Goal: Register for event/course

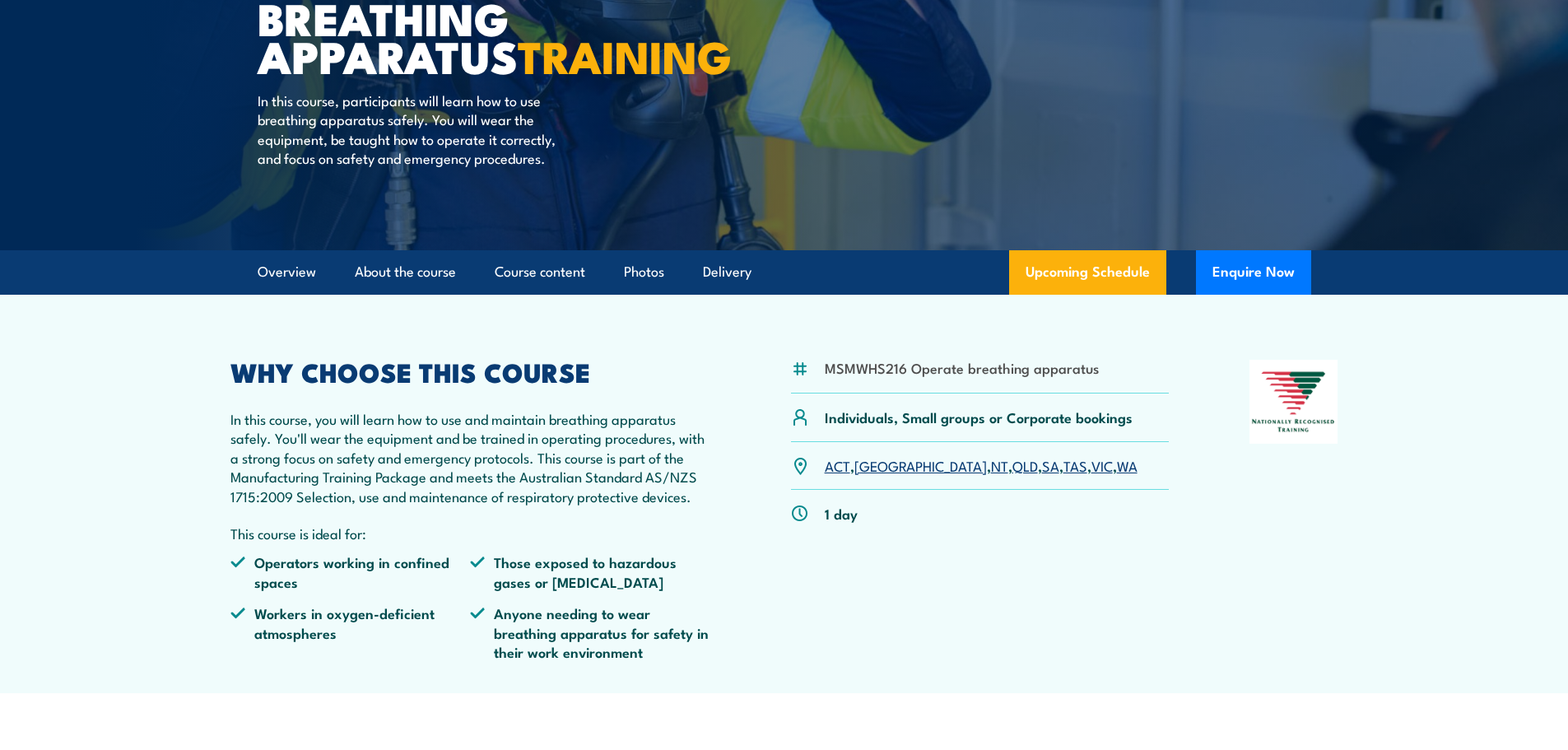
scroll to position [247, 0]
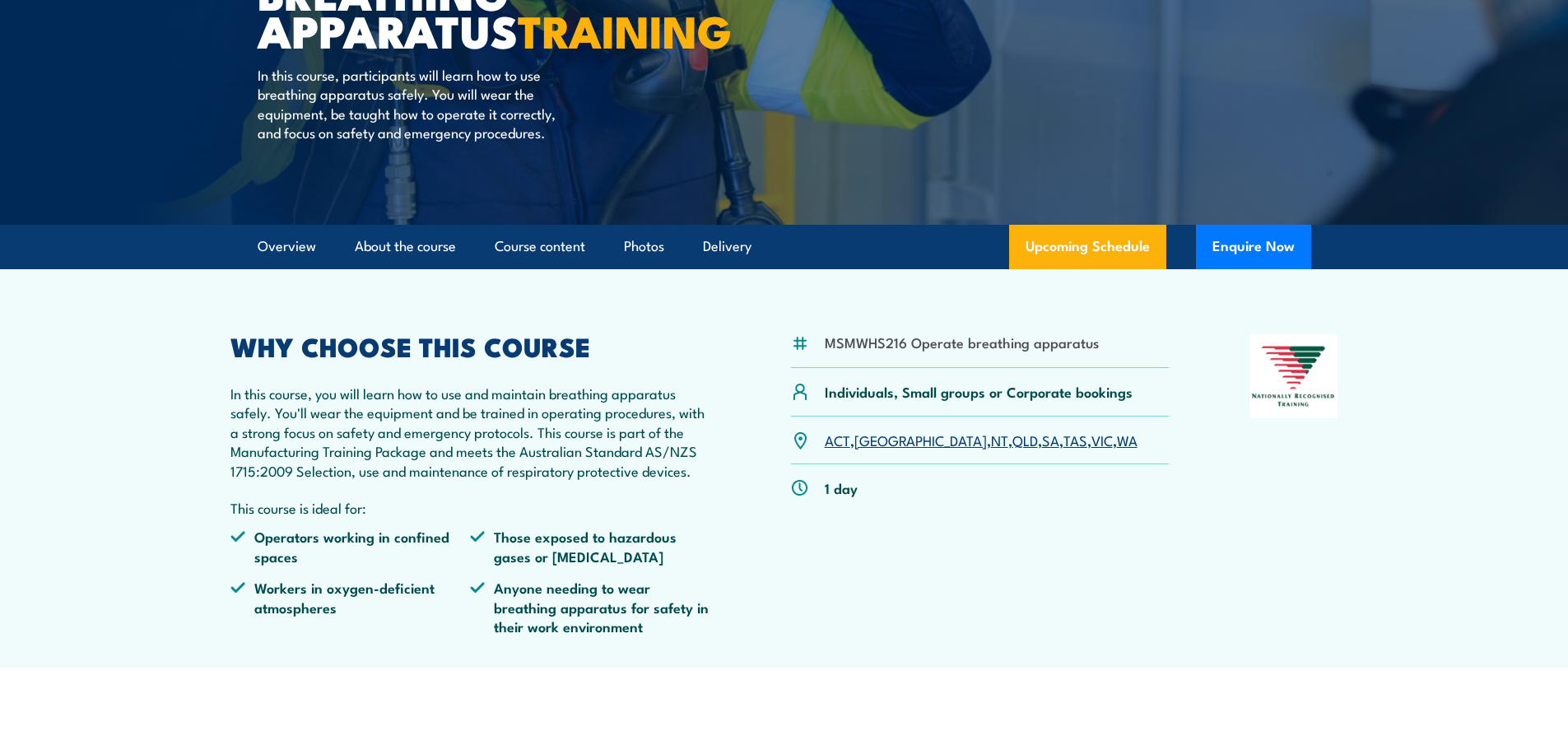
click at [1012, 450] on link "QLD" at bounding box center [1025, 440] width 25 height 20
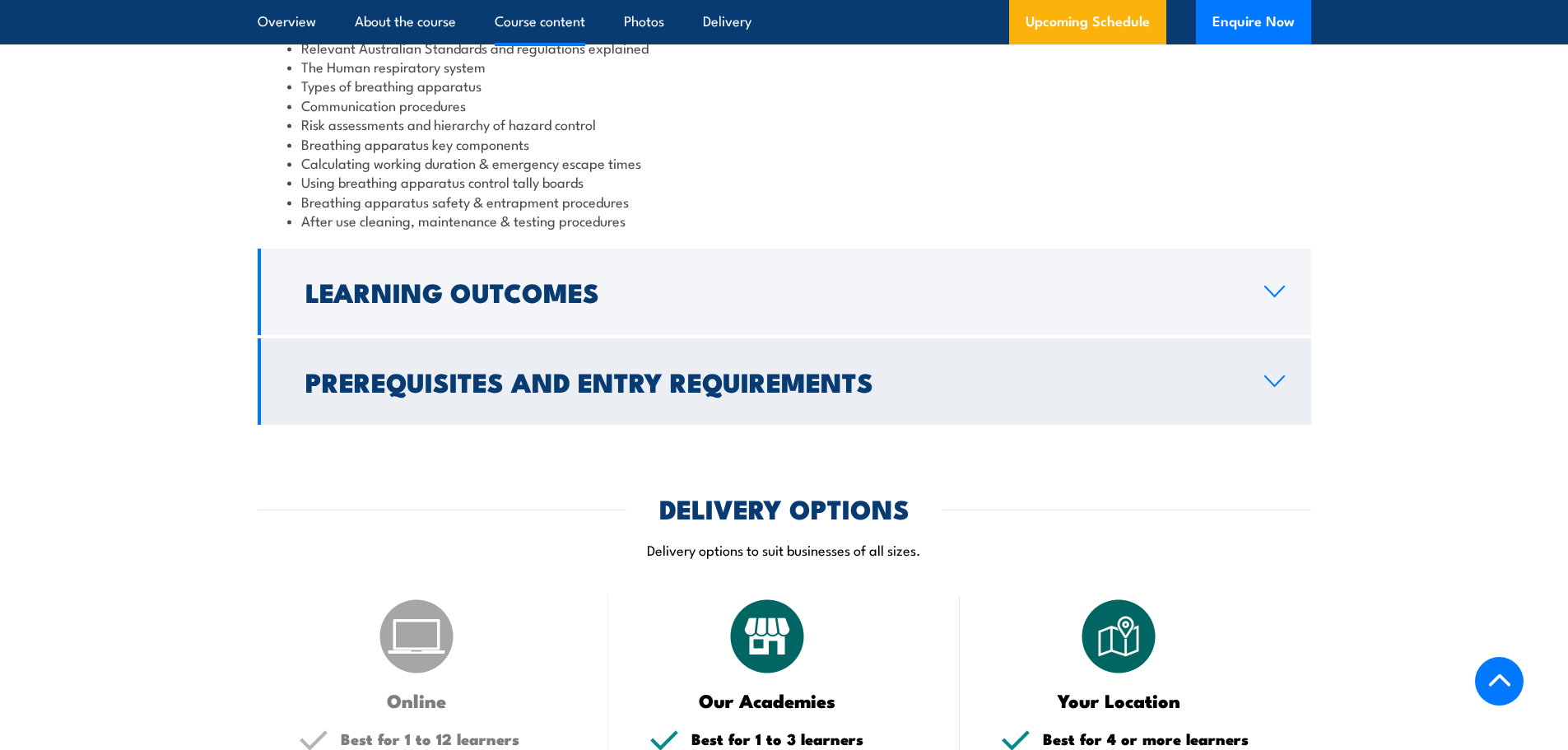
scroll to position [1476, 0]
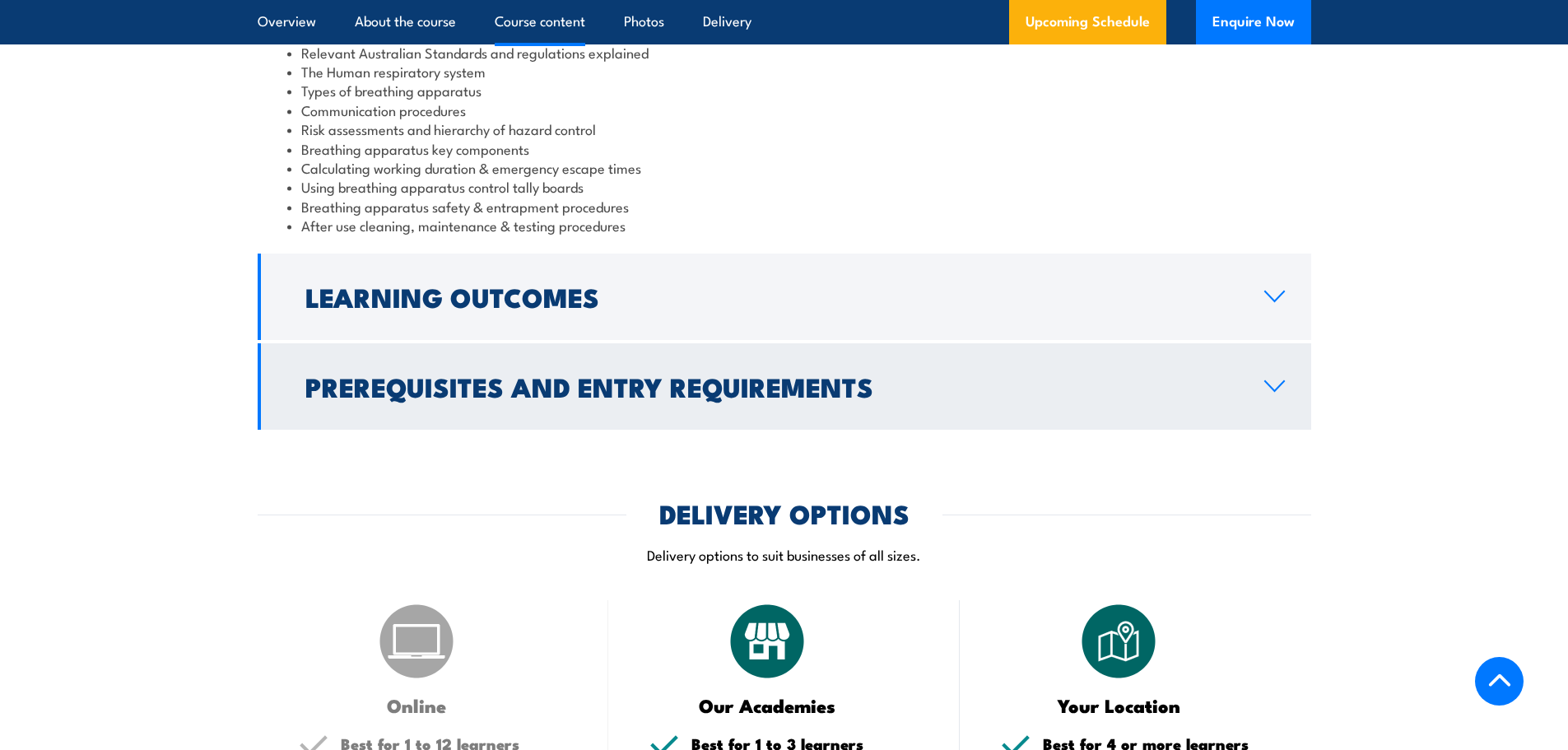
click at [1038, 394] on h2 "Prerequisites and Entry Requirements" at bounding box center [772, 386] width 933 height 24
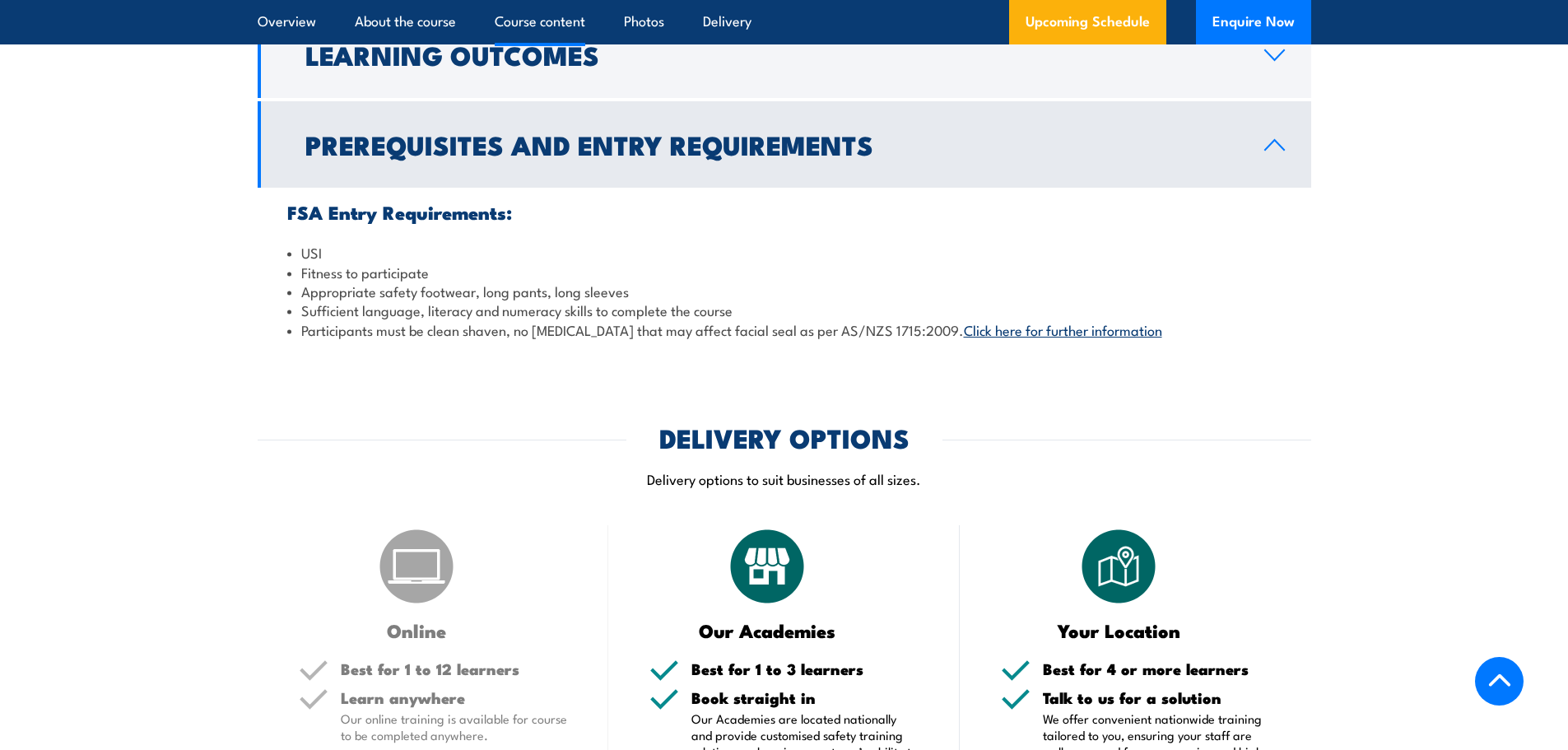
click at [926, 156] on h2 "Prerequisites and Entry Requirements" at bounding box center [772, 144] width 933 height 24
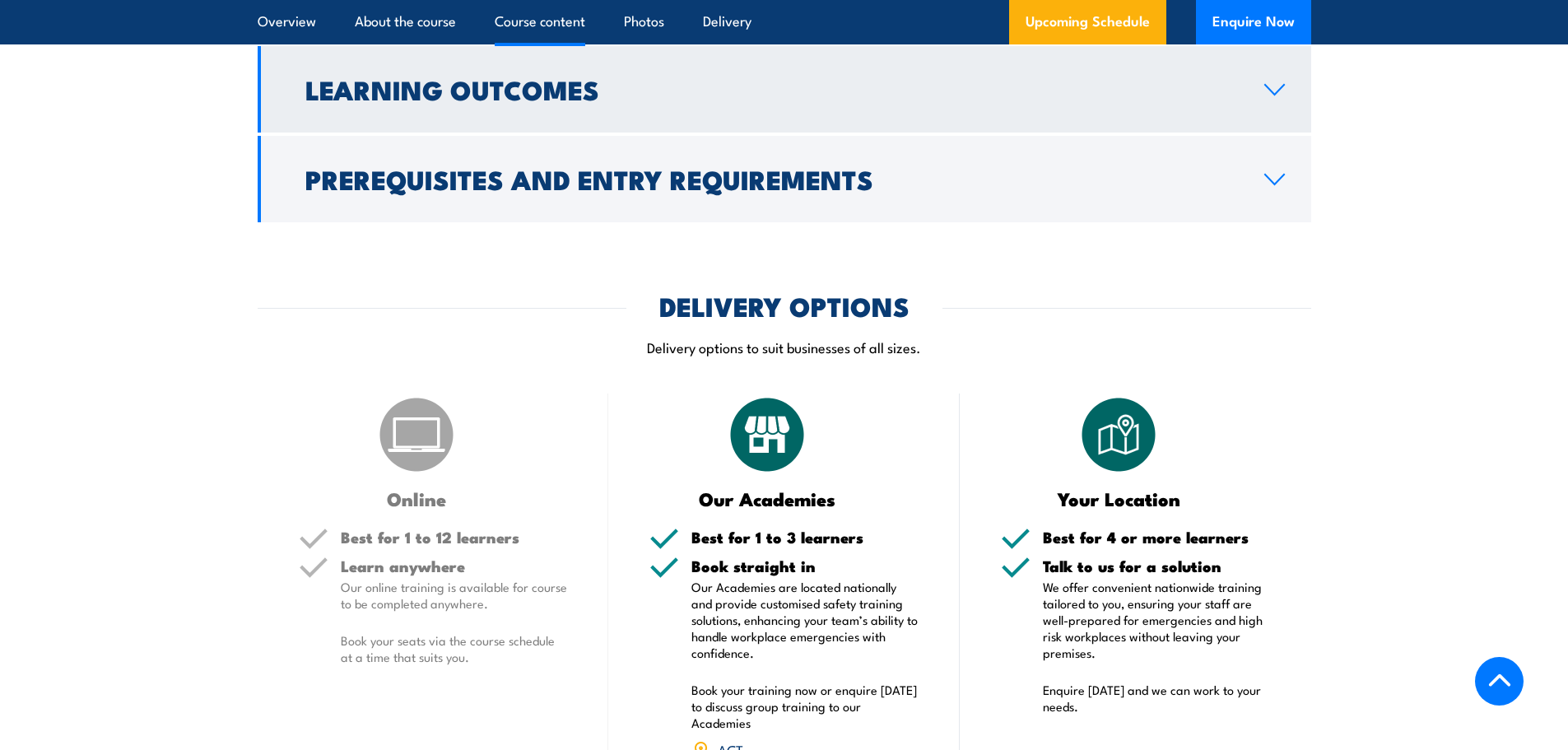
scroll to position [1312, 0]
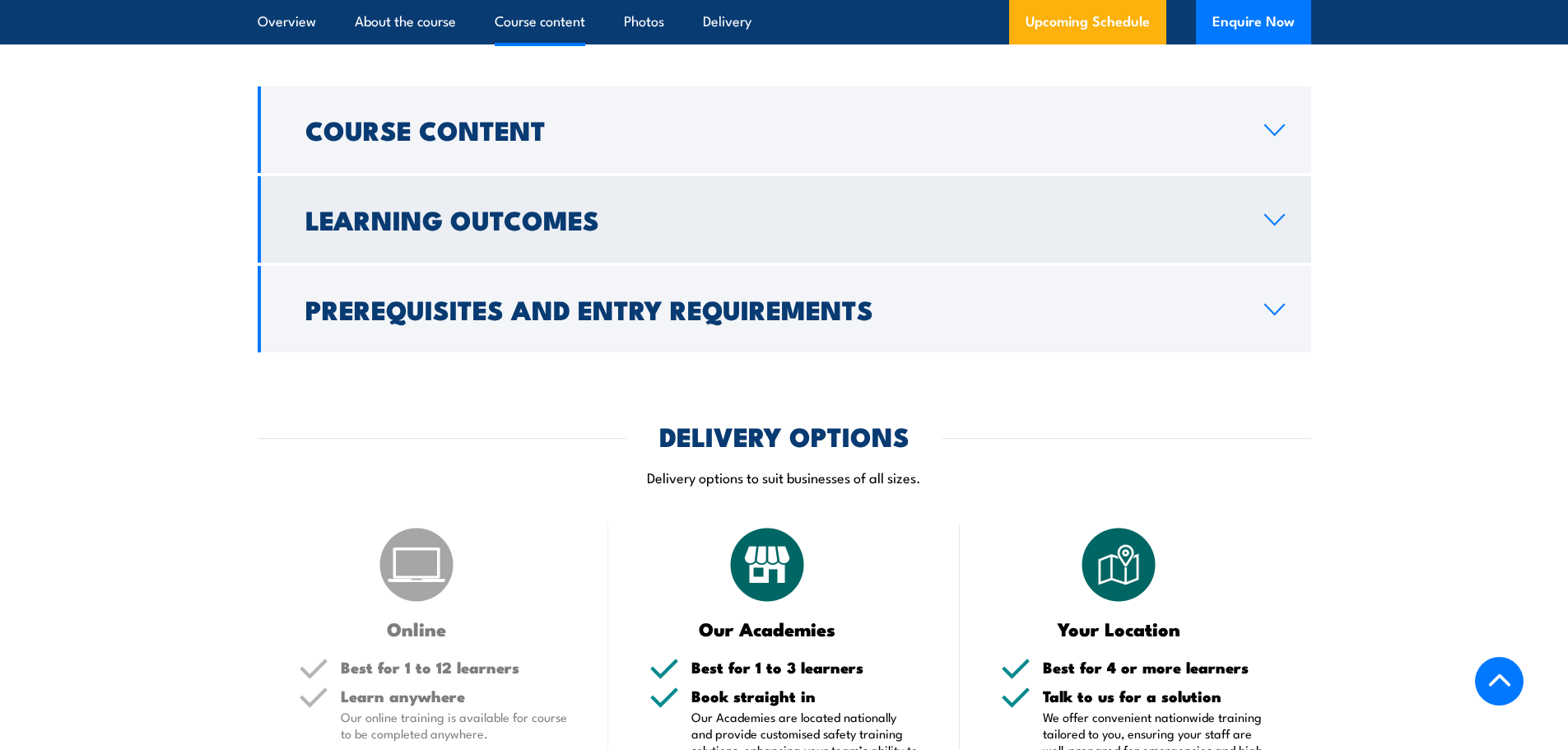
click at [854, 228] on h2 "Learning Outcomes" at bounding box center [772, 220] width 933 height 24
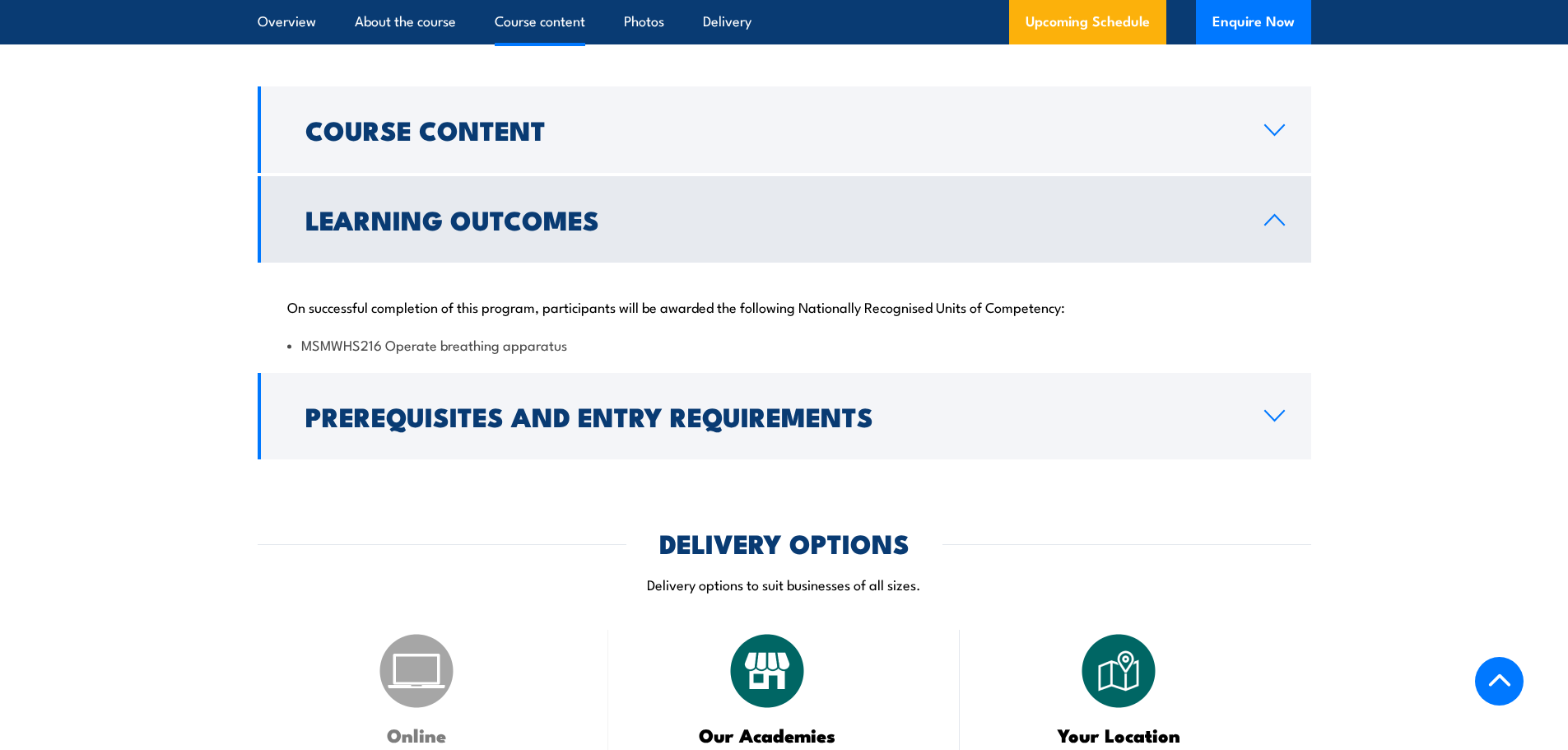
click at [854, 228] on h2 "Learning Outcomes" at bounding box center [772, 220] width 933 height 24
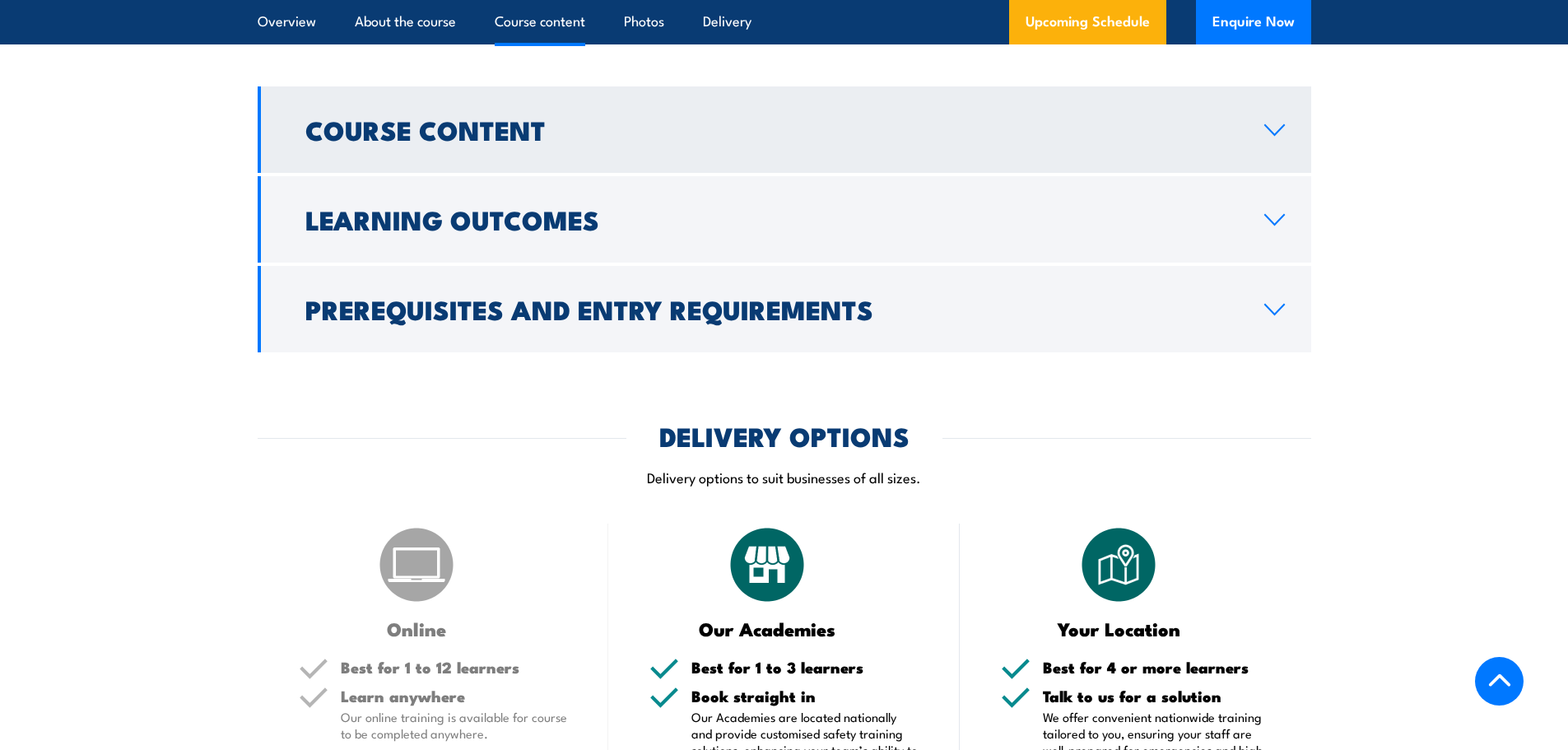
click at [815, 141] on h2 "Course Content" at bounding box center [772, 129] width 933 height 24
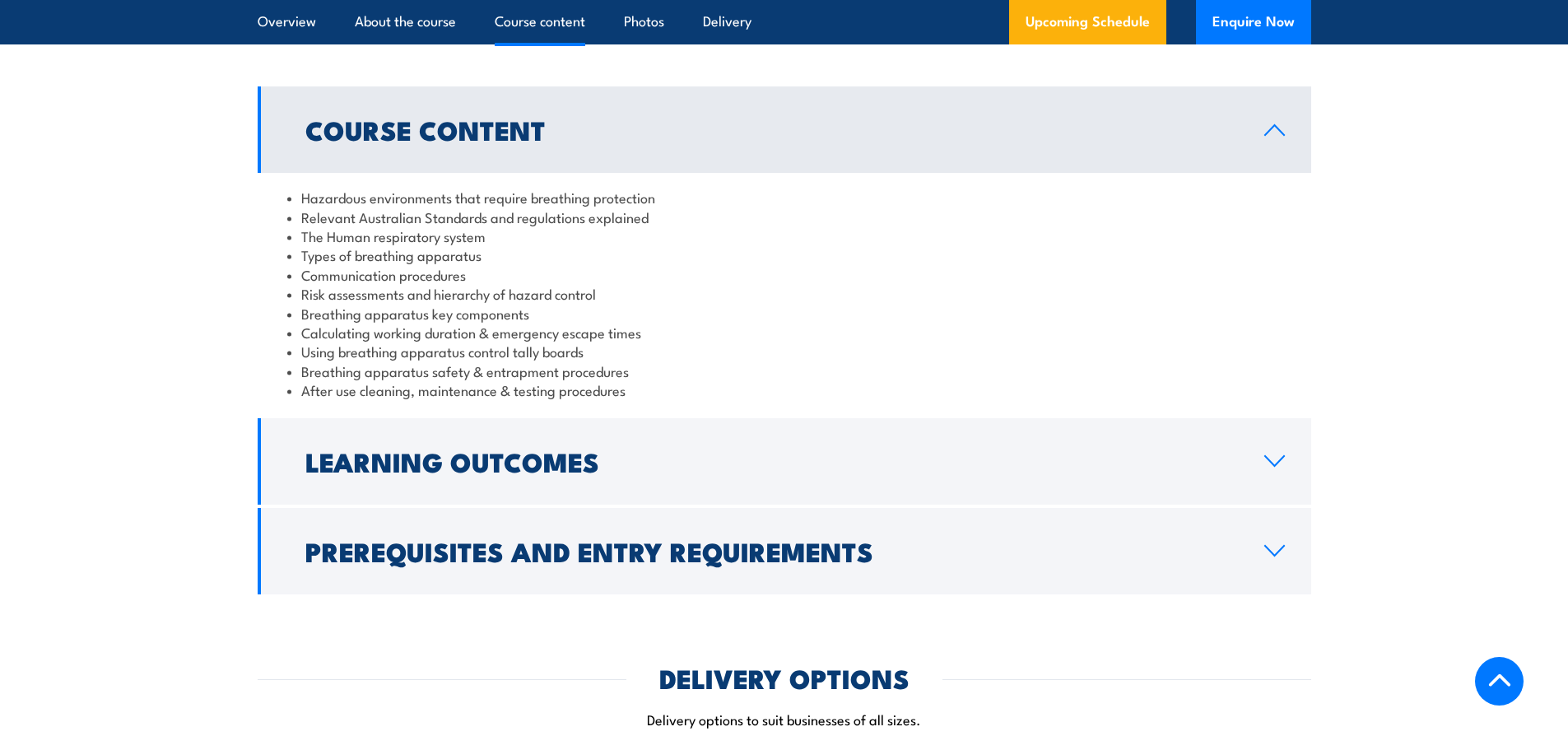
click at [815, 141] on h2 "Course Content" at bounding box center [772, 129] width 933 height 24
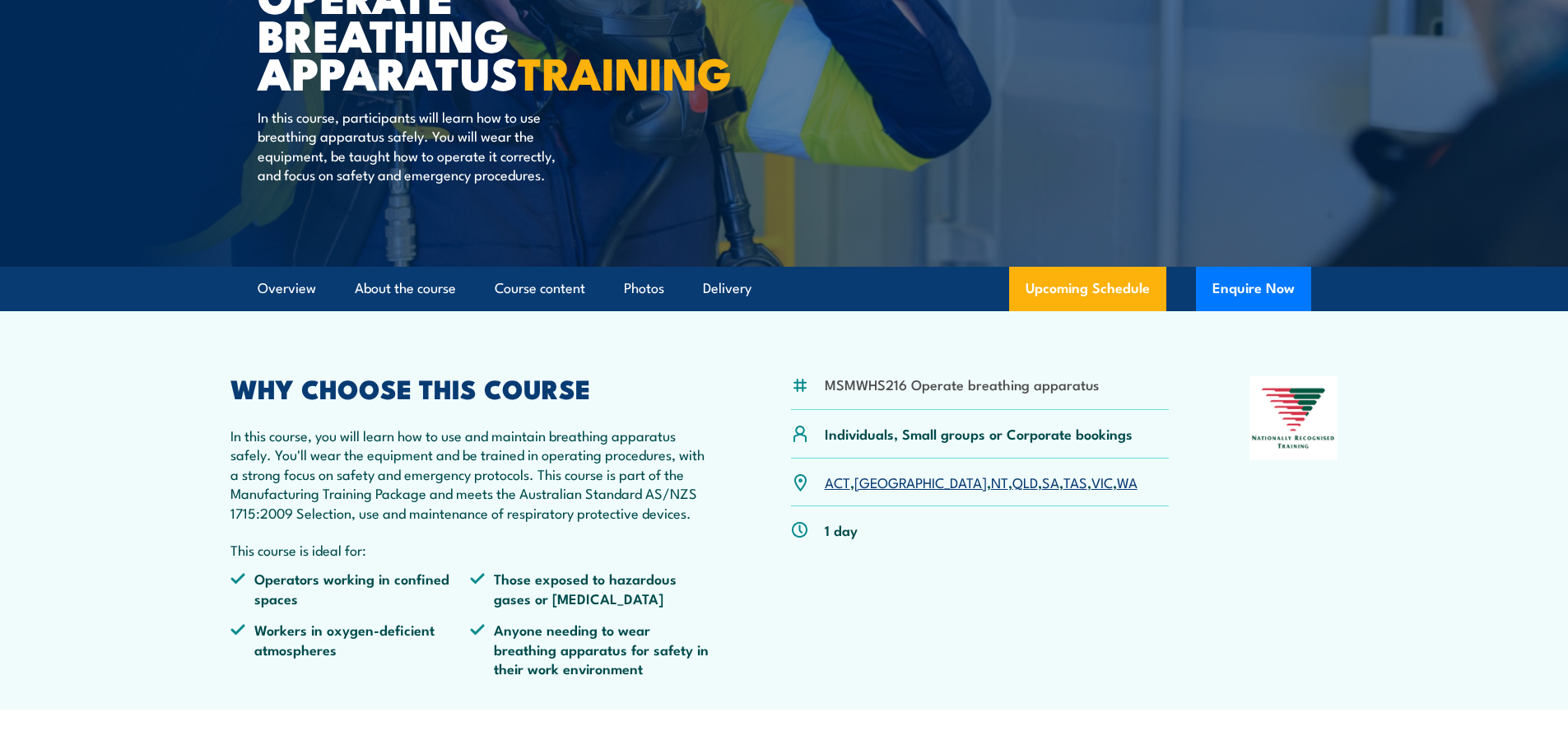
scroll to position [168, 0]
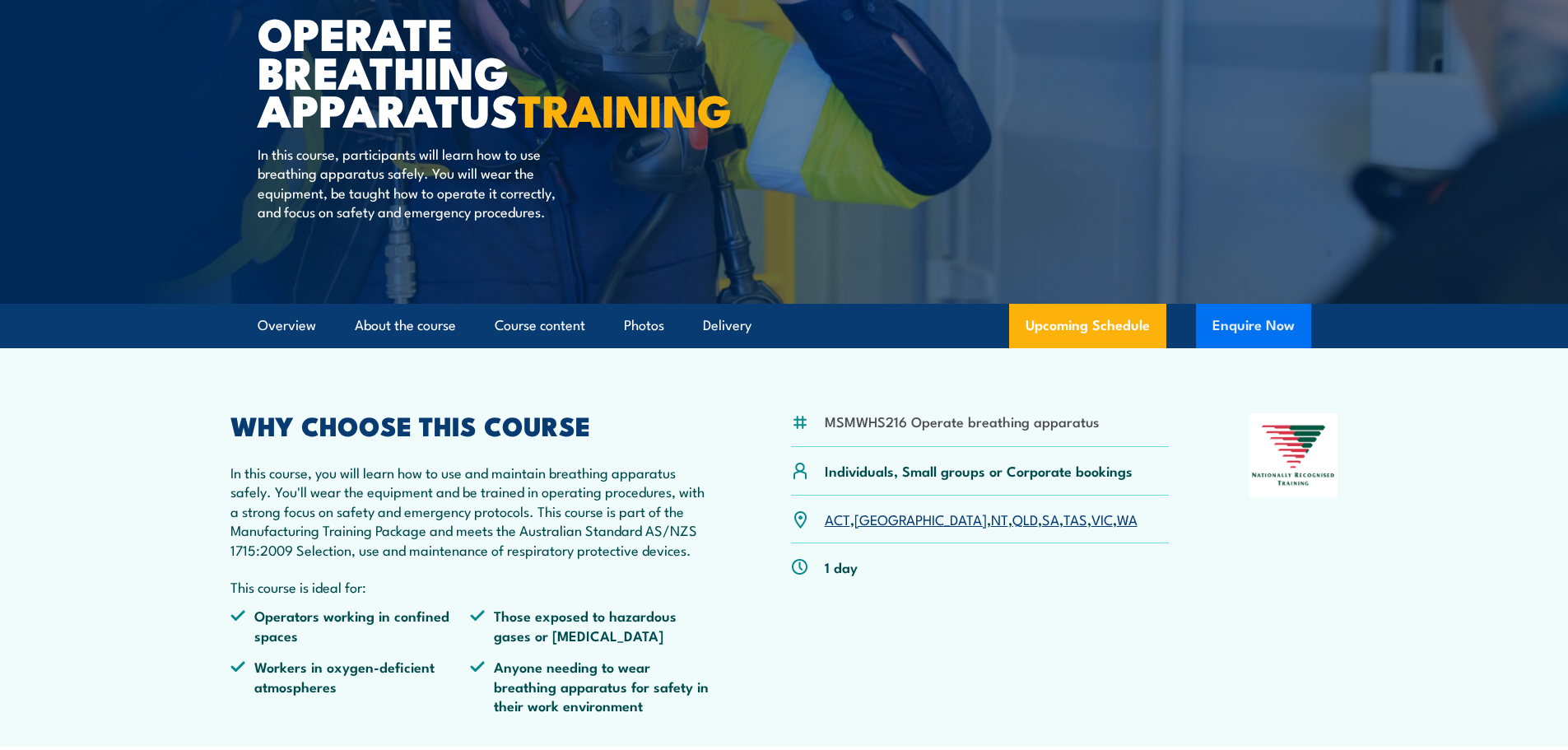
click at [1269, 348] on button "Enquire Now" at bounding box center [1254, 325] width 116 height 44
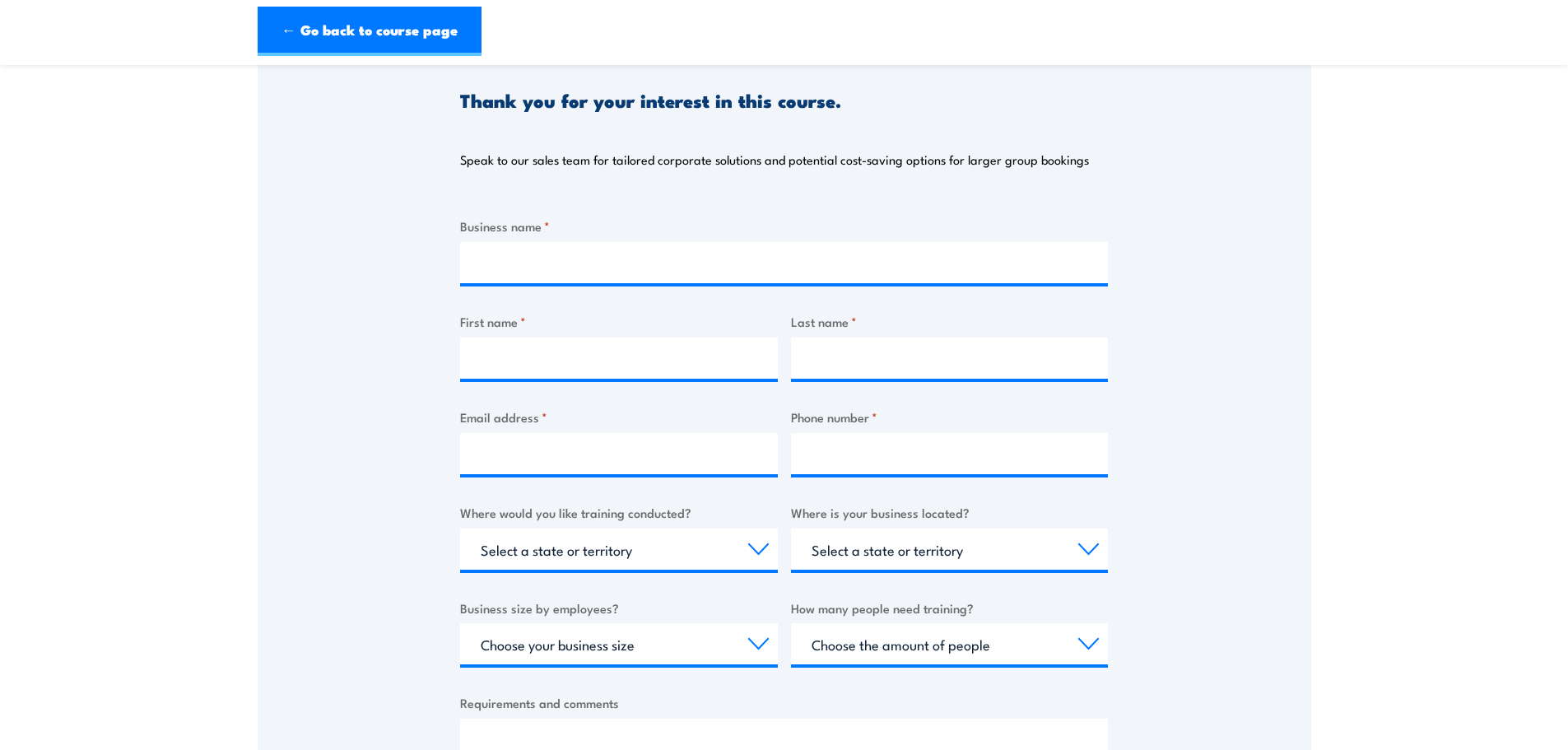
scroll to position [165, 0]
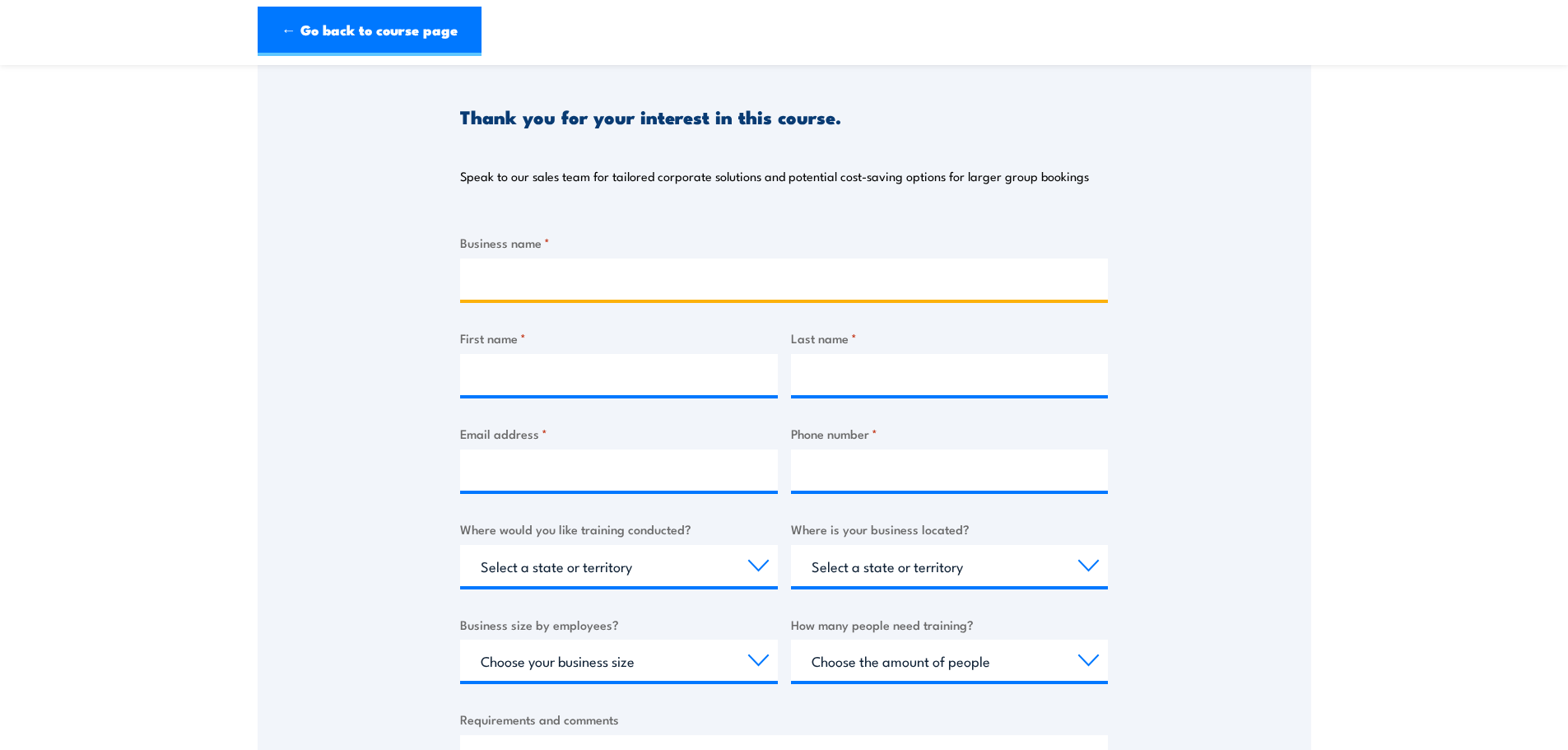
click at [581, 278] on input "Business name *" at bounding box center [784, 279] width 648 height 41
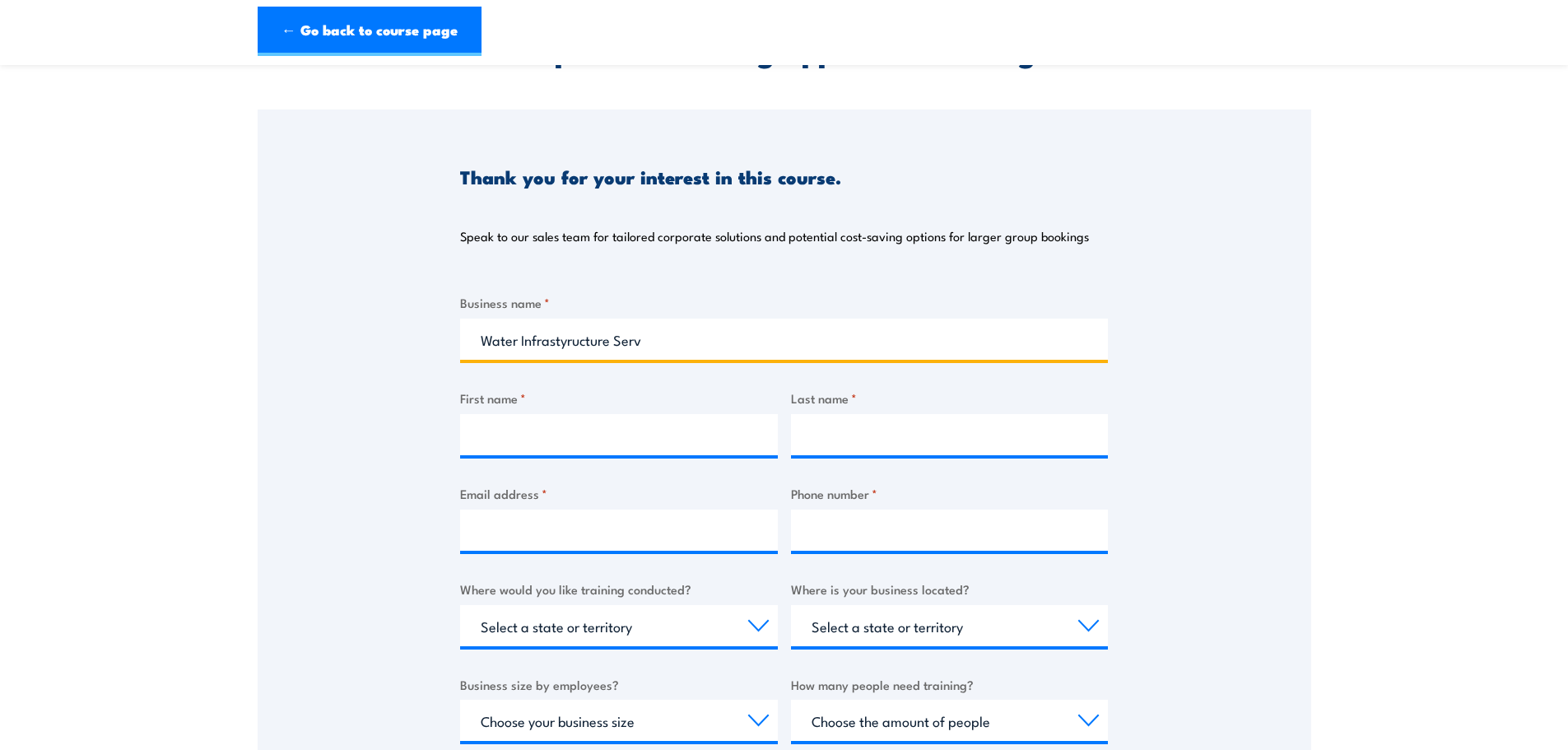
scroll to position [0, 0]
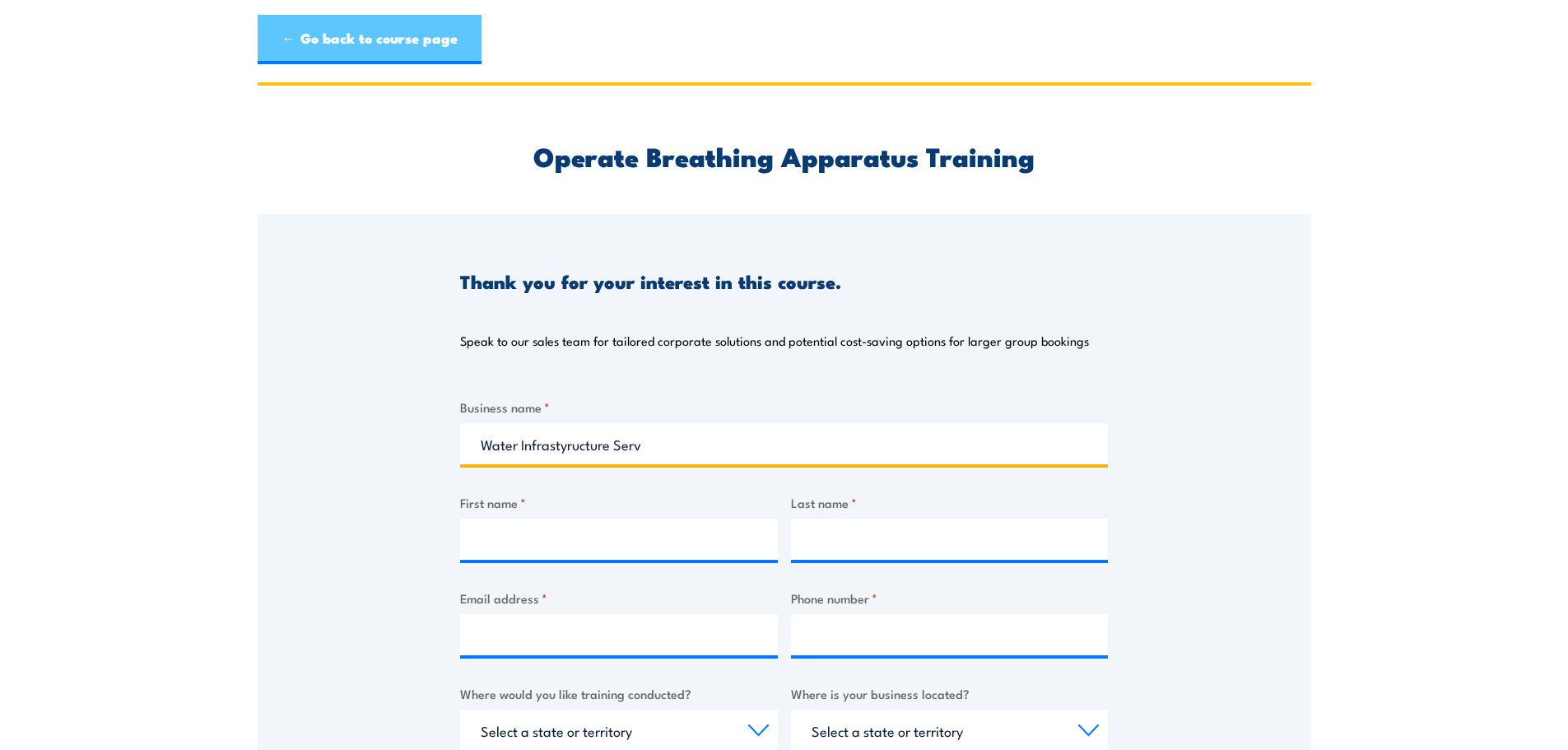
type input "Water Infrastyructure Serv"
click at [340, 39] on link "← Go back to course page" at bounding box center [369, 39] width 224 height 49
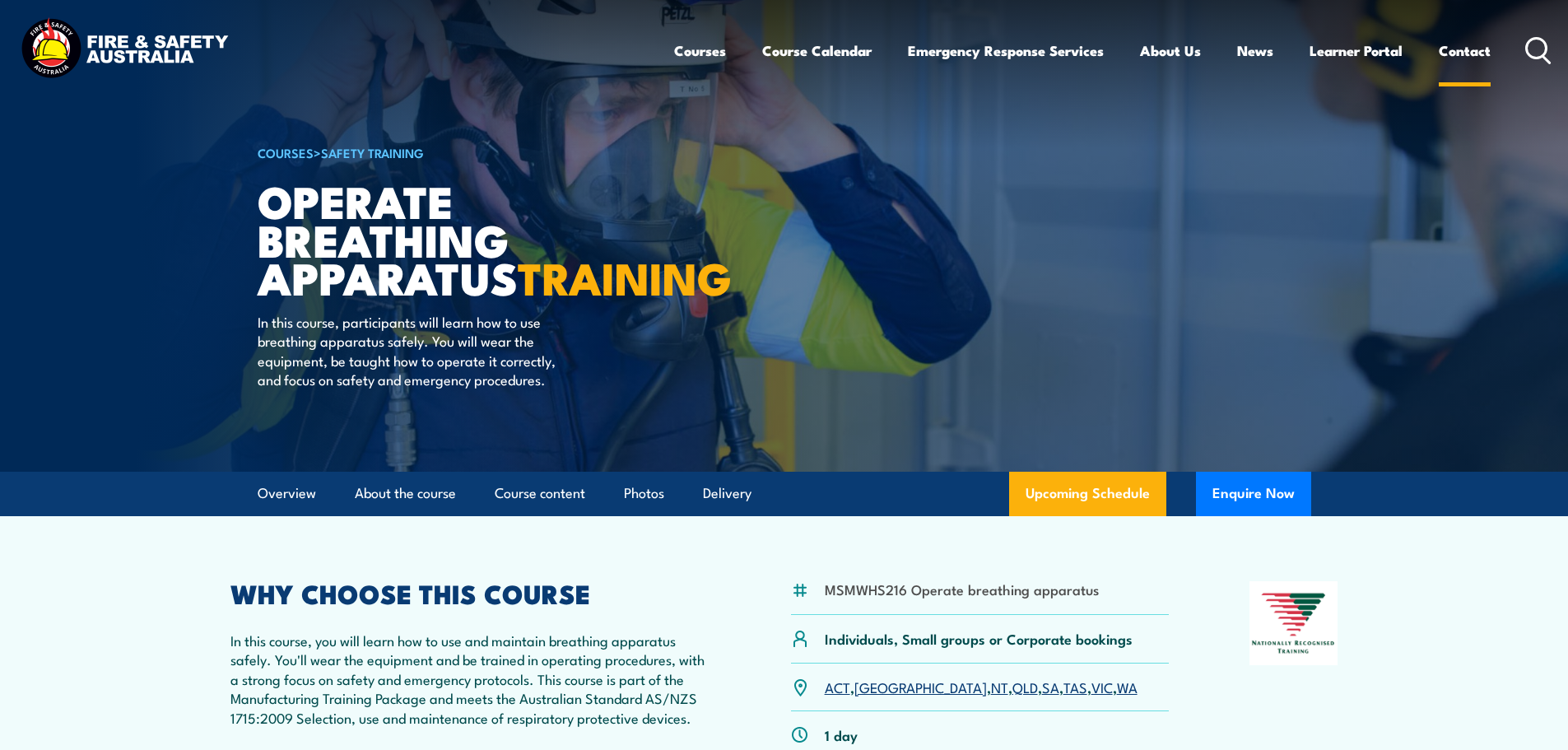
click at [1459, 57] on link "Contact" at bounding box center [1464, 50] width 52 height 44
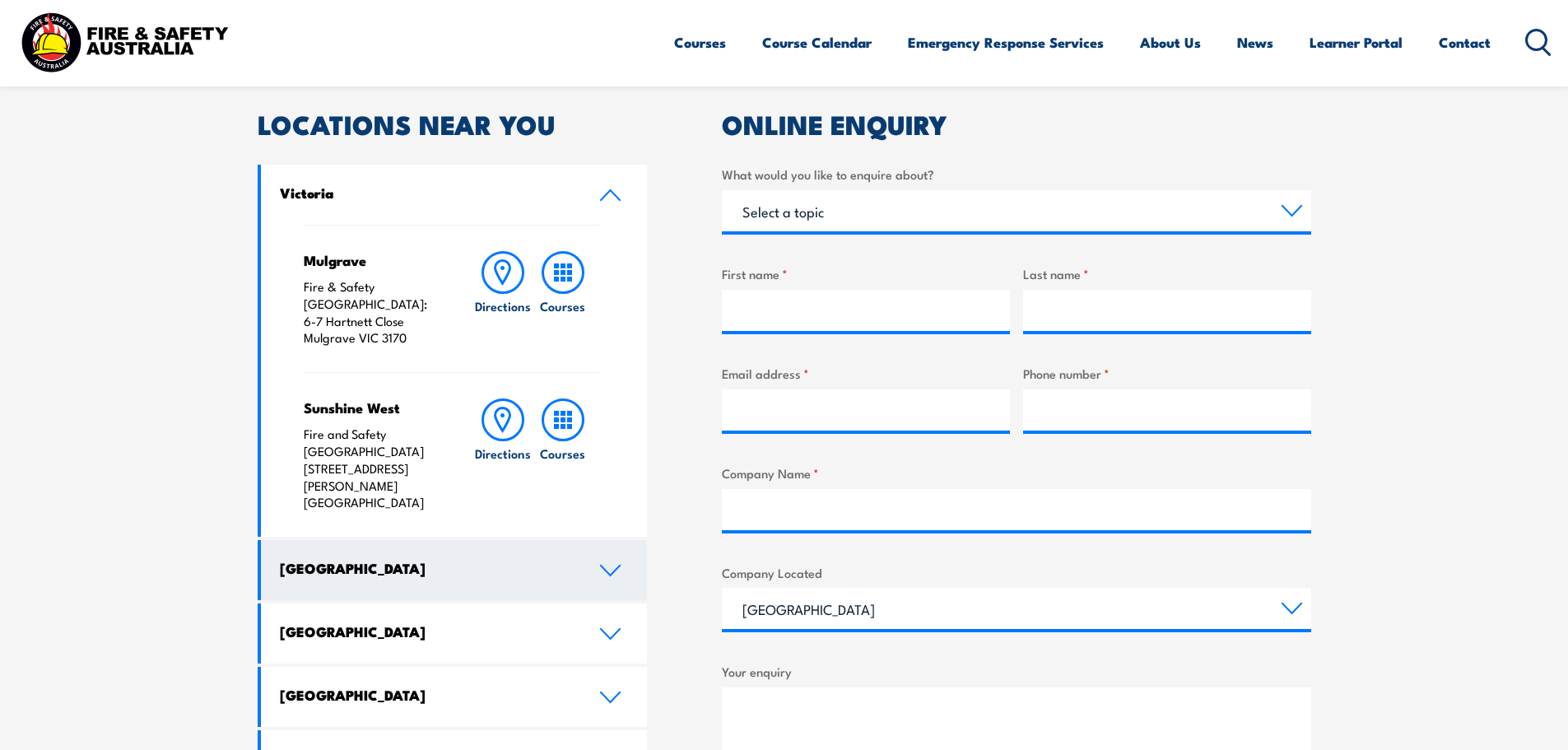
scroll to position [494, 0]
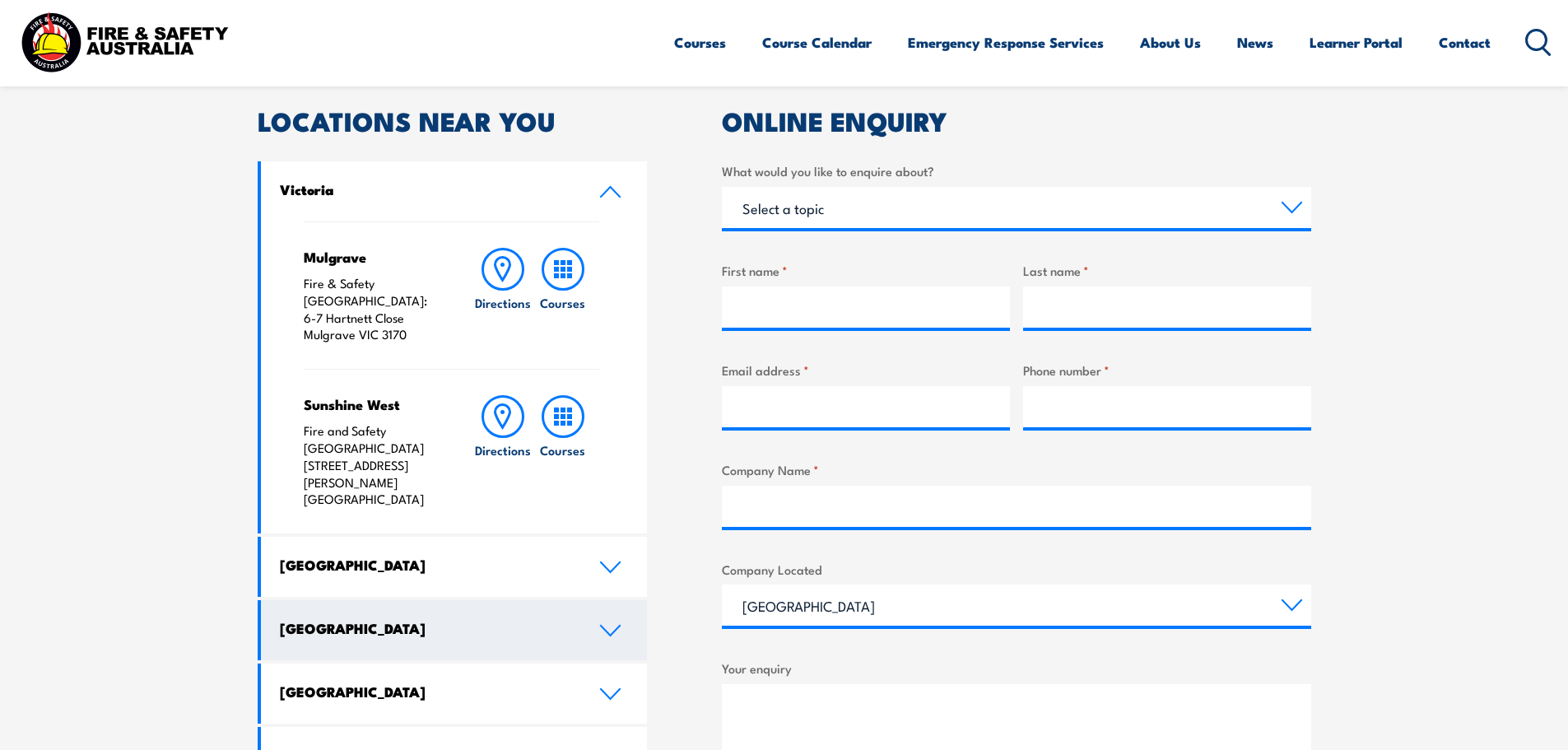
click at [605, 625] on icon at bounding box center [610, 630] width 19 height 10
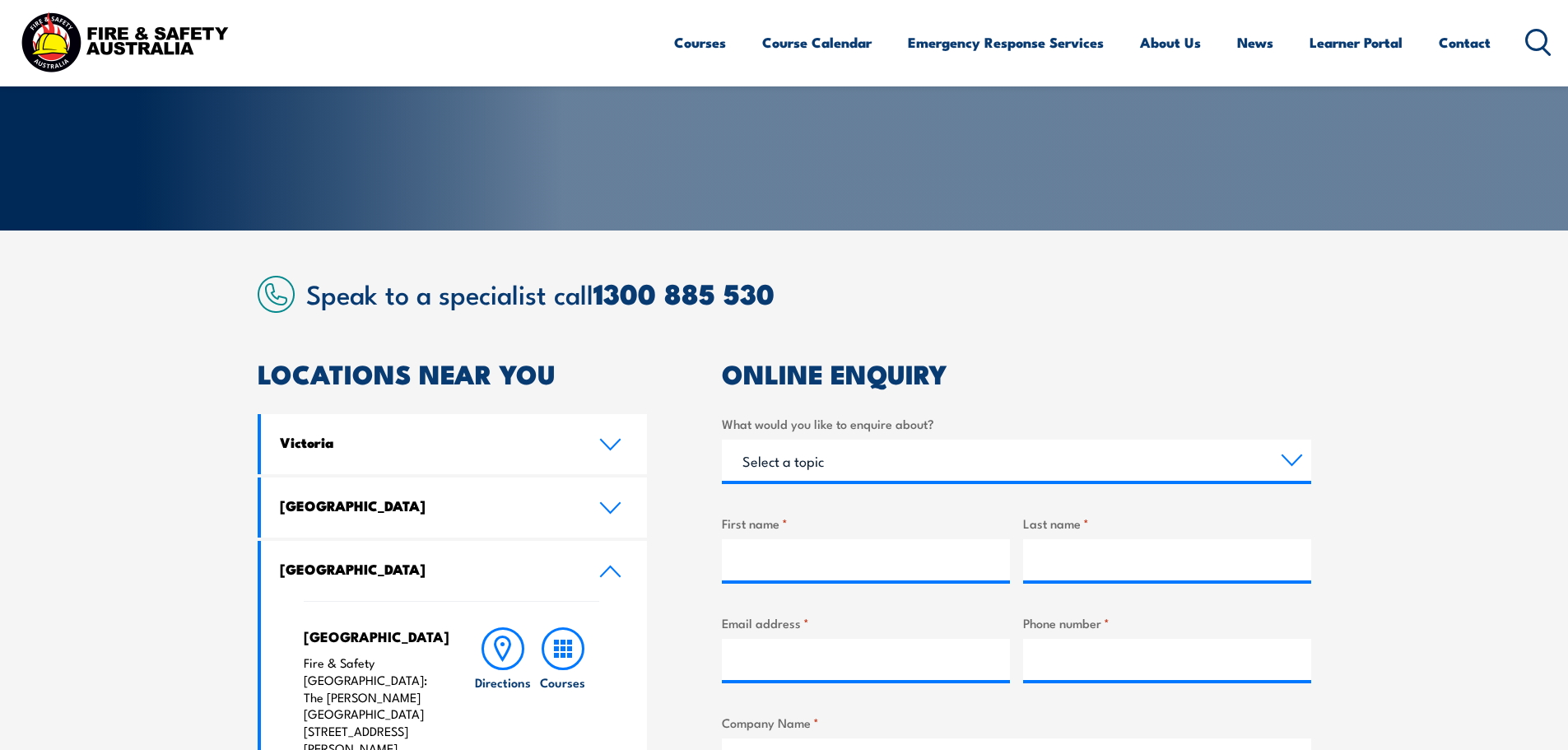
scroll to position [247, 0]
